Goal: Task Accomplishment & Management: Manage account settings

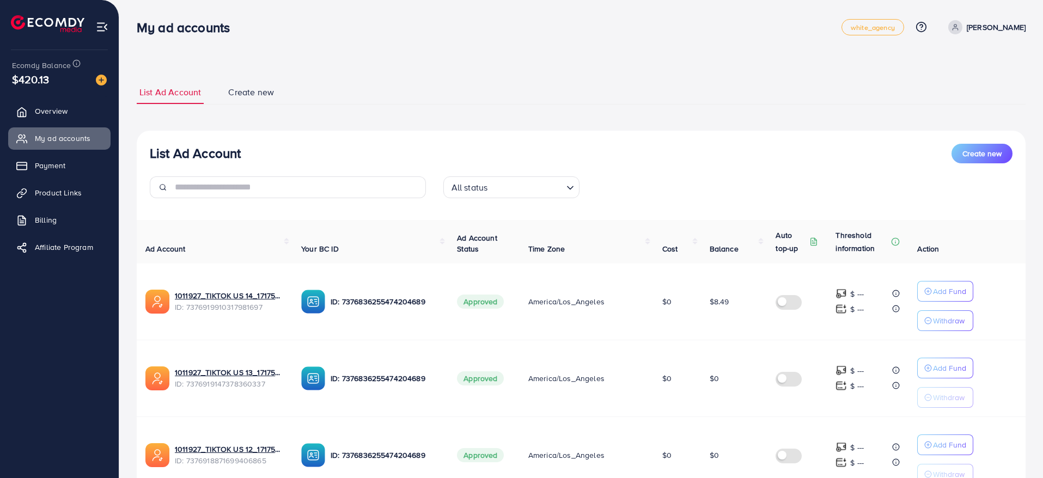
scroll to position [632, 0]
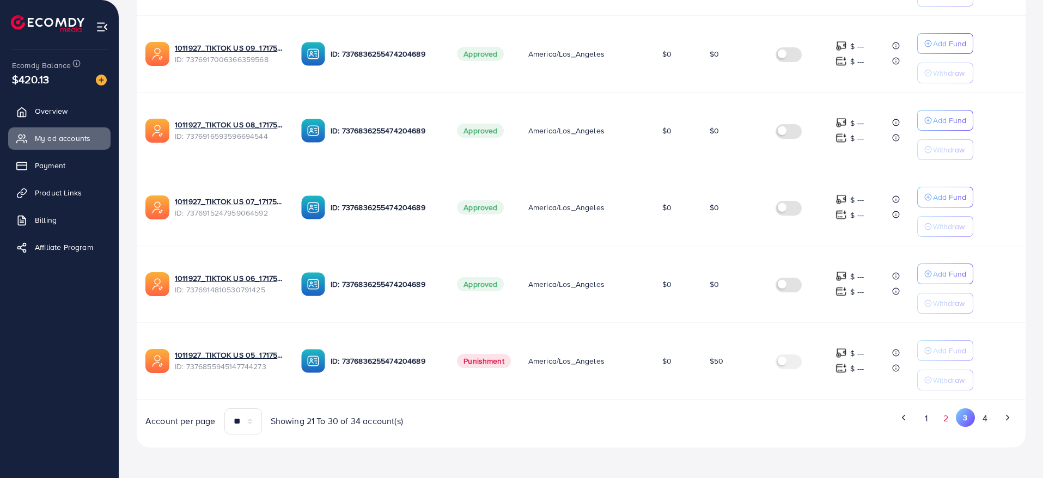
click at [945, 424] on button "2" at bounding box center [947, 419] width 20 height 20
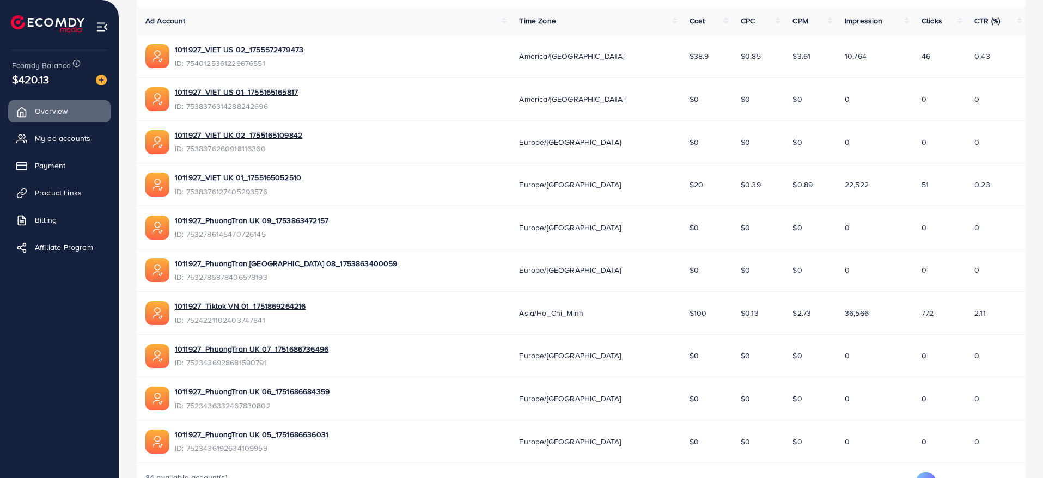
scroll to position [185, 0]
click at [67, 129] on link "My ad accounts" at bounding box center [59, 138] width 102 height 22
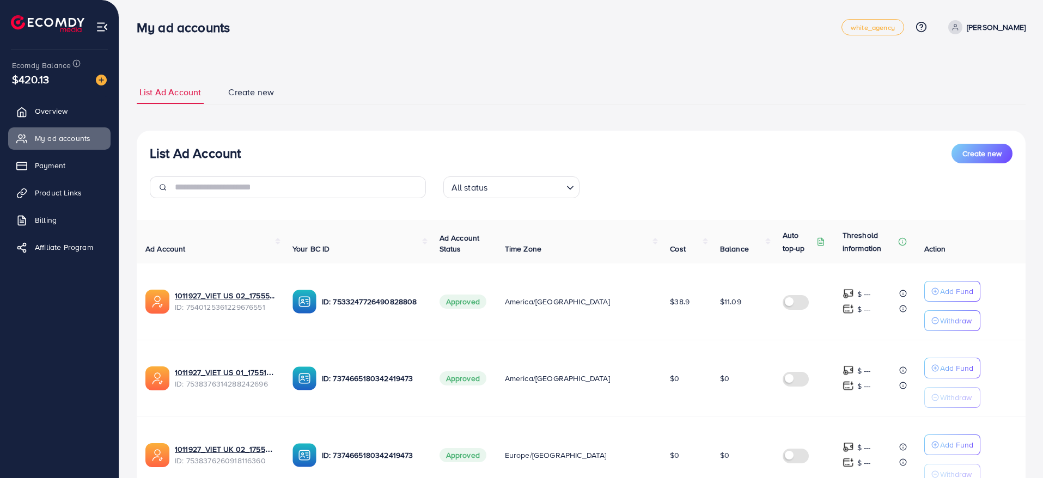
scroll to position [632, 0]
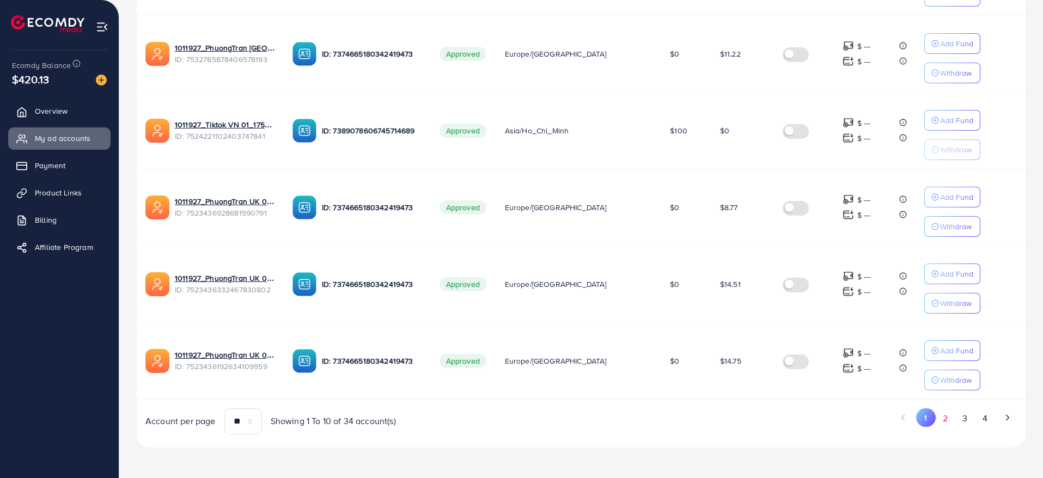
click at [951, 421] on button "2" at bounding box center [946, 419] width 20 height 20
click at [965, 421] on button "3" at bounding box center [966, 419] width 20 height 20
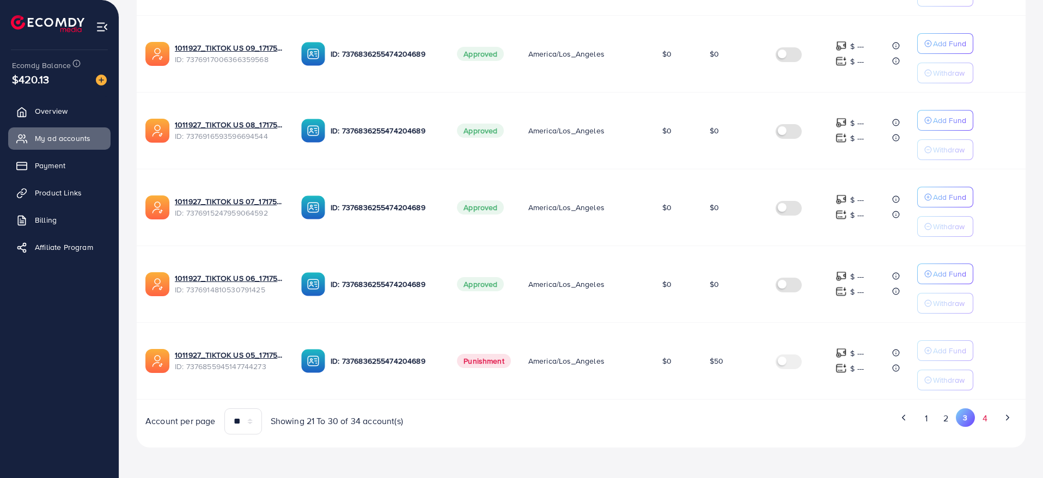
click at [986, 416] on button "4" at bounding box center [985, 419] width 20 height 20
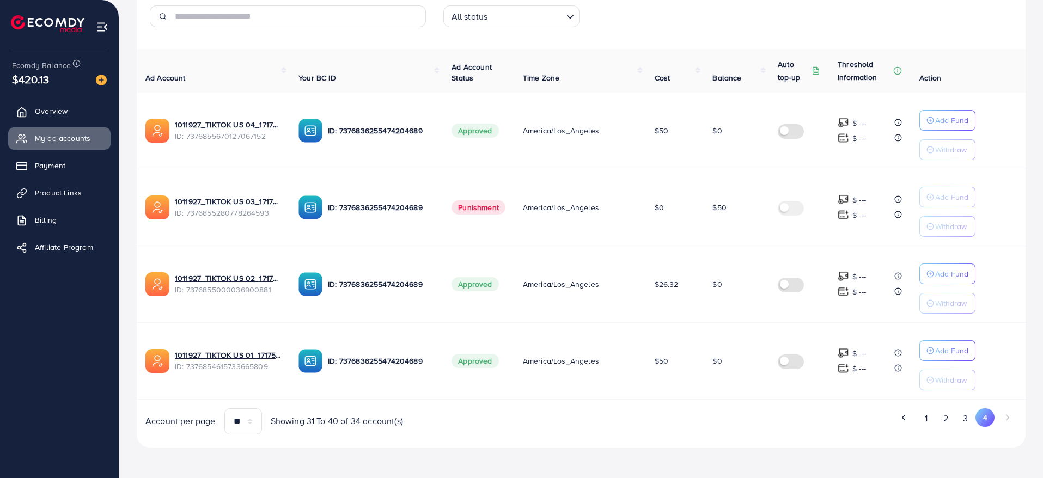
scroll to position [171, 0]
click at [943, 418] on button "2" at bounding box center [947, 419] width 20 height 20
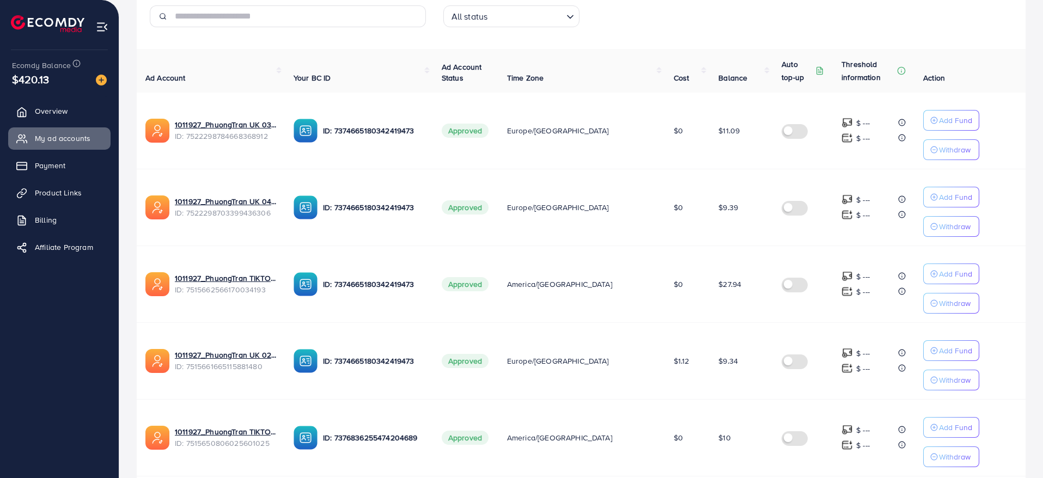
scroll to position [632, 0]
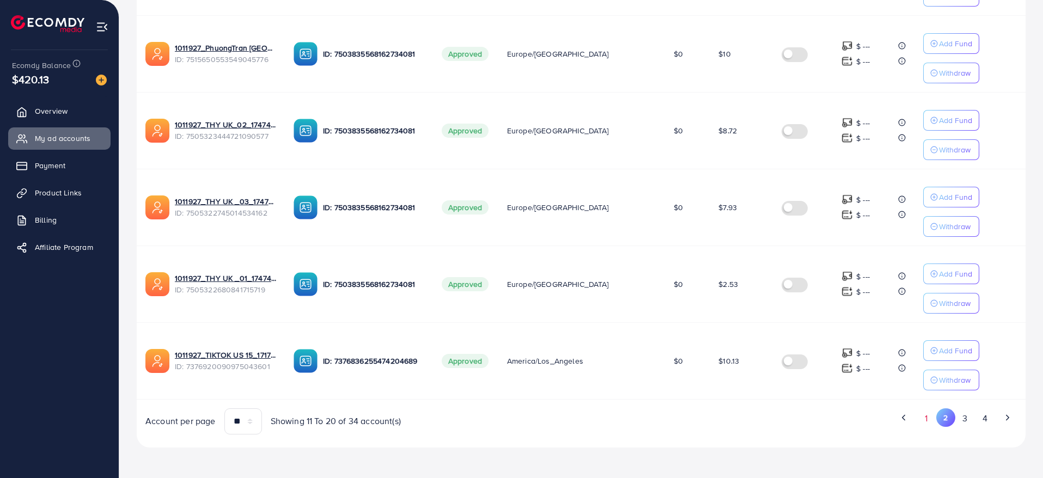
click at [929, 421] on button "1" at bounding box center [926, 419] width 19 height 20
click at [950, 421] on button "2" at bounding box center [946, 419] width 20 height 20
click at [940, 277] on p "Add Fund" at bounding box center [955, 274] width 33 height 13
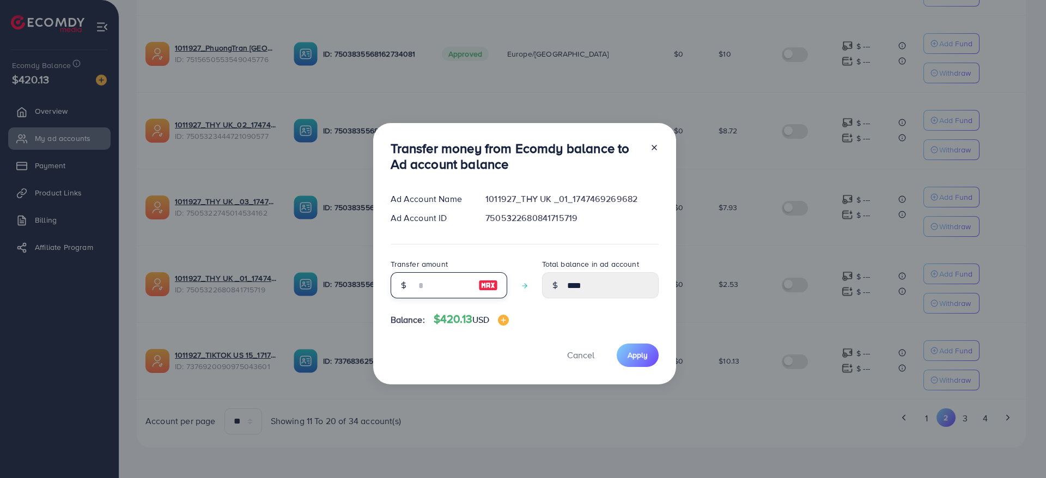
click at [442, 274] on input "number" at bounding box center [443, 285] width 54 height 26
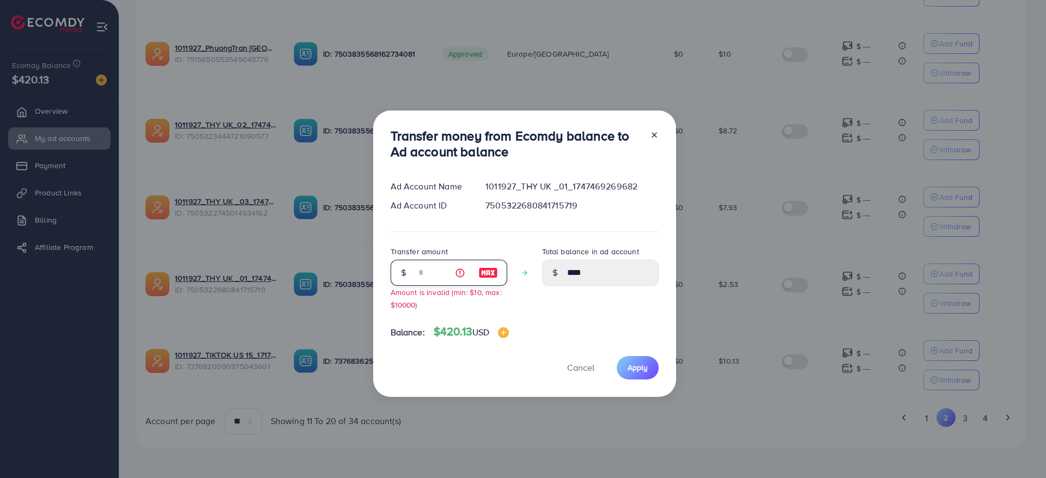
type input "**"
type input "*****"
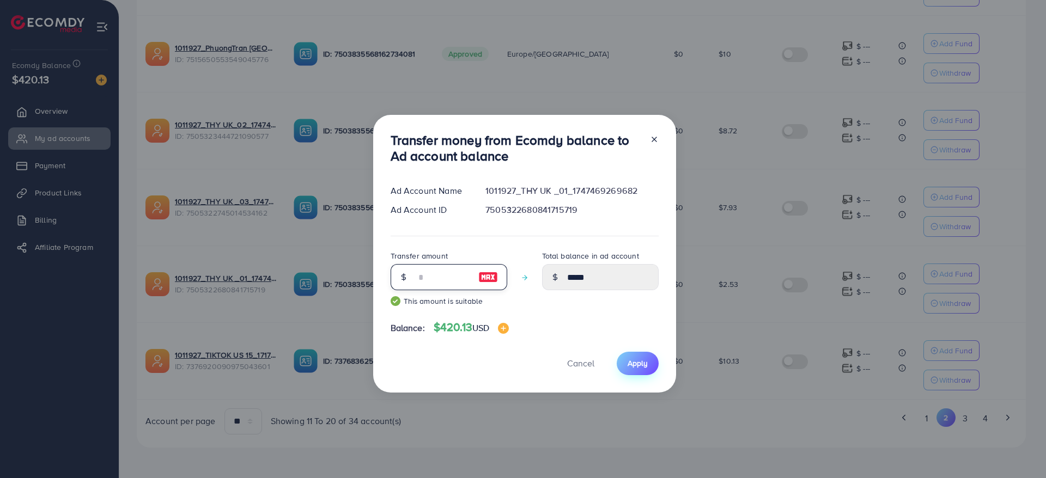
type input "**"
click at [636, 369] on button "Apply" at bounding box center [638, 363] width 42 height 23
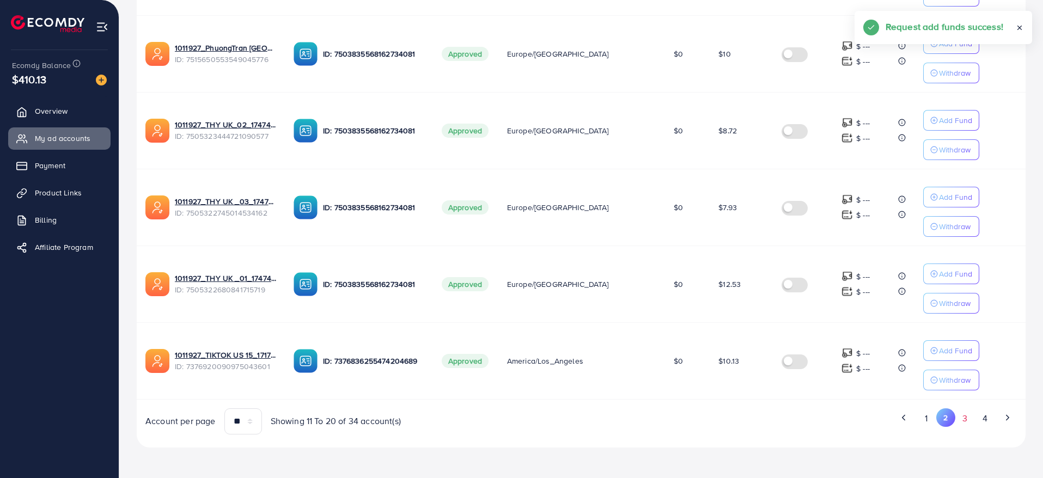
click at [968, 424] on button "3" at bounding box center [966, 419] width 20 height 20
